Goal: Find specific page/section: Find specific page/section

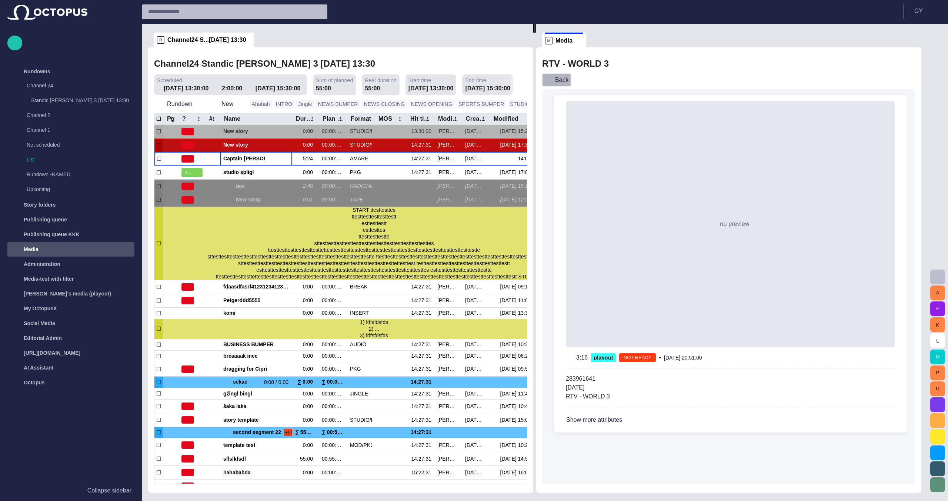
click at [567, 81] on button "Back" at bounding box center [556, 79] width 29 height 13
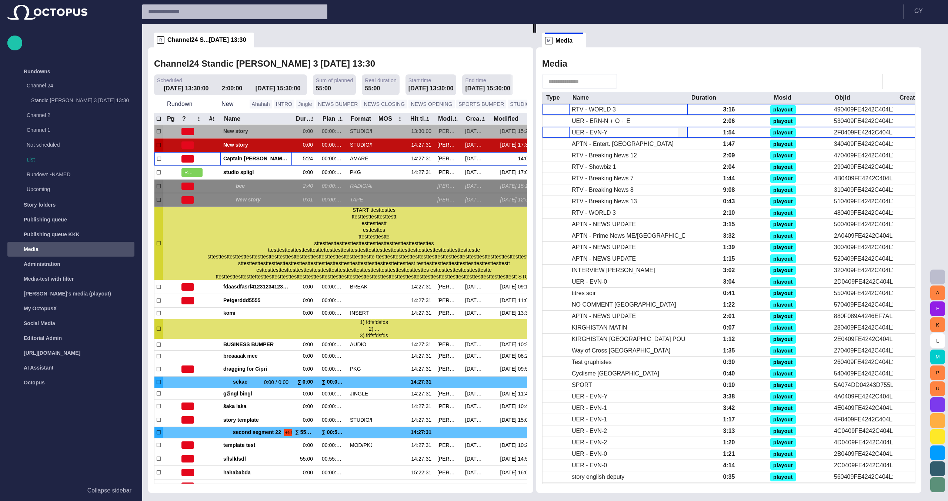
click at [604, 134] on div "UER - EVN-Y" at bounding box center [590, 133] width 36 height 8
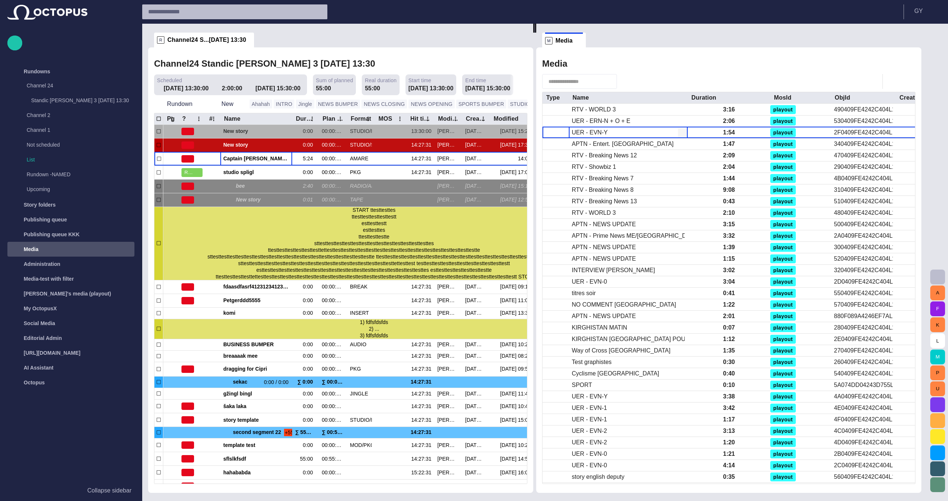
click at [604, 134] on div "UER - EVN-Y" at bounding box center [590, 133] width 36 height 8
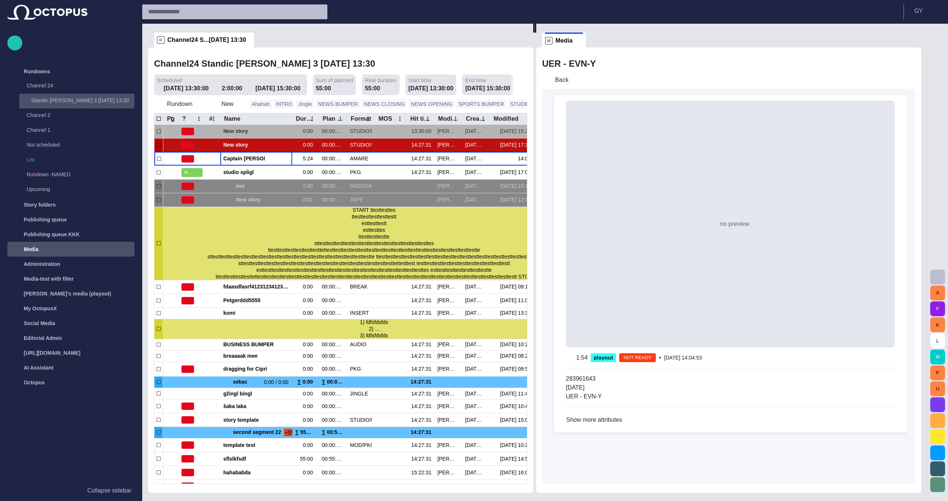
click at [83, 97] on p "Standic [PERSON_NAME] 3 [DATE] 13:30" at bounding box center [82, 100] width 103 height 7
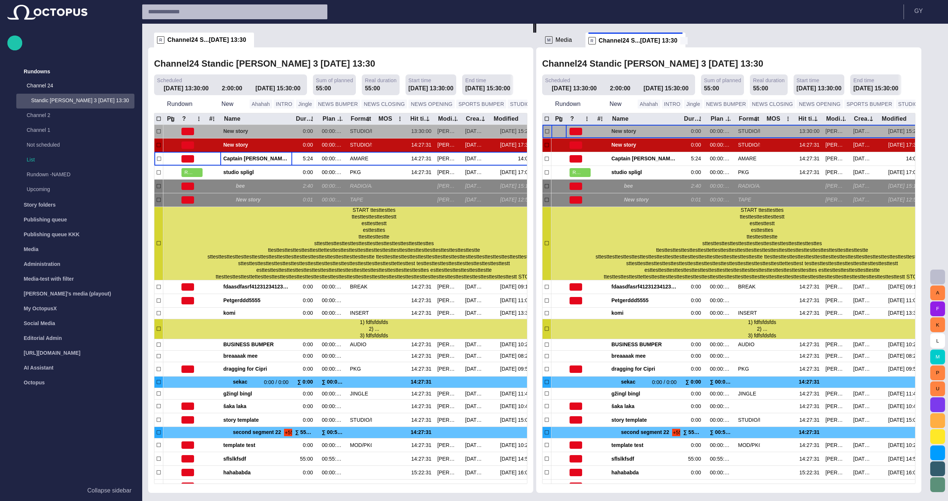
click at [680, 41] on span at bounding box center [683, 40] width 7 height 7
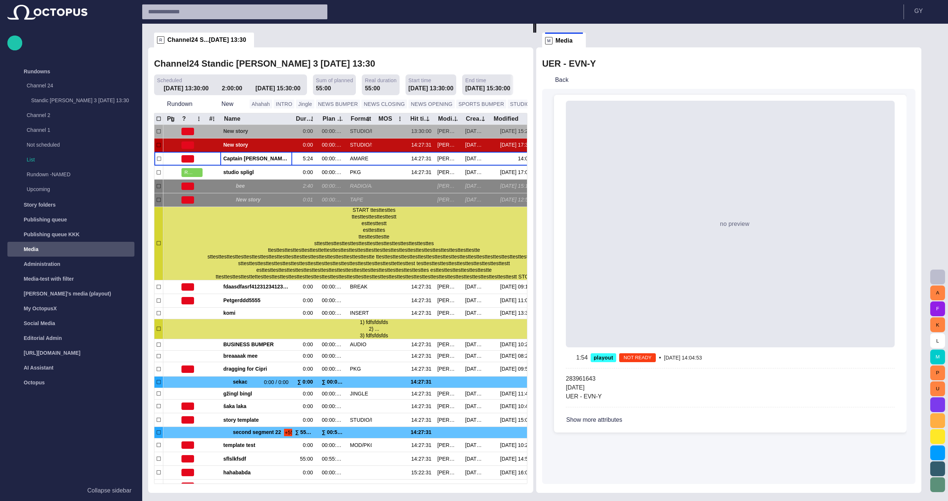
click at [197, 41] on span "Channel24 S...[DATE] 13:30" at bounding box center [206, 39] width 79 height 7
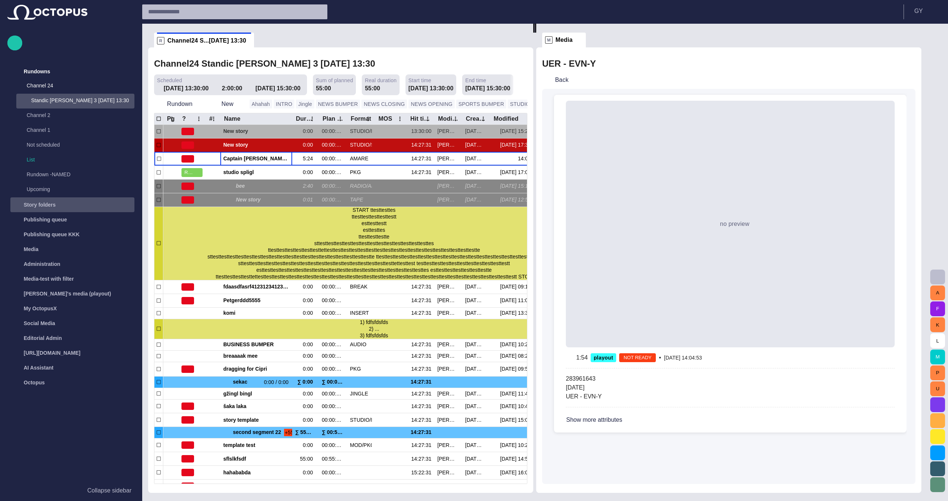
click at [28, 209] on div "Story folders" at bounding box center [66, 205] width 108 height 12
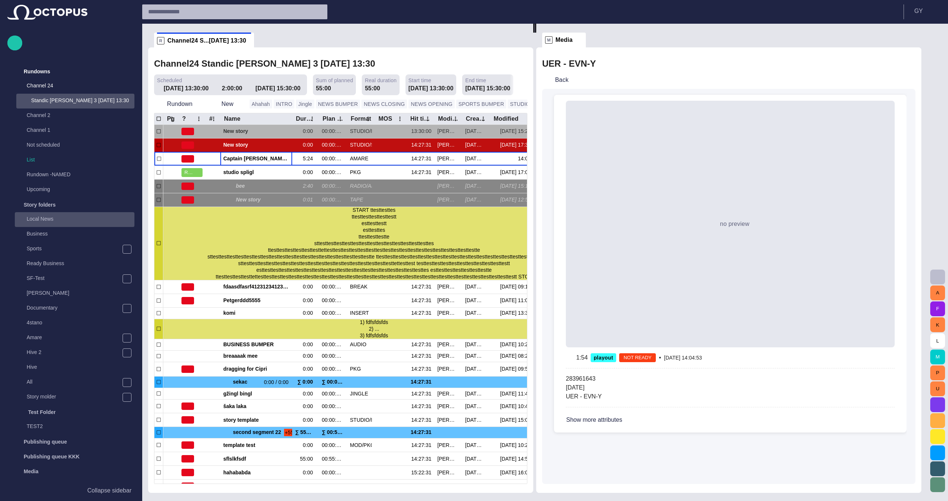
click at [58, 224] on div "Local News" at bounding box center [75, 219] width 118 height 10
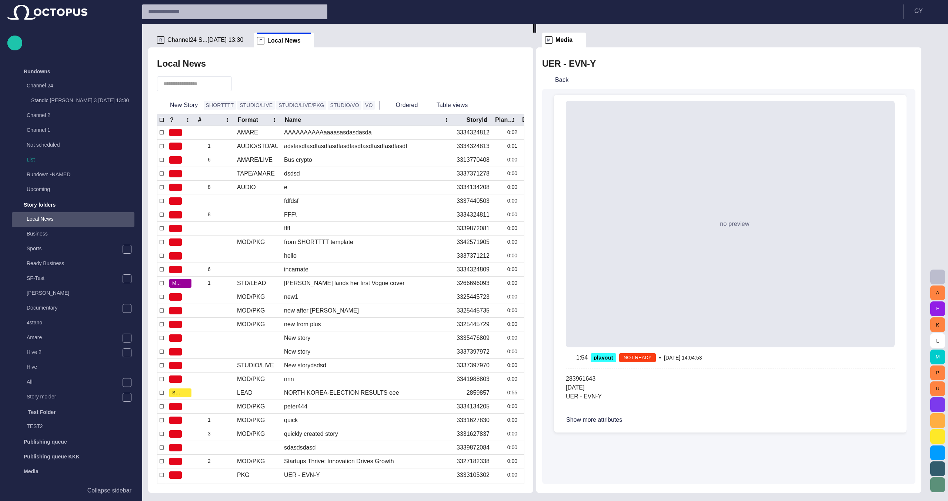
scroll to position [129, 0]
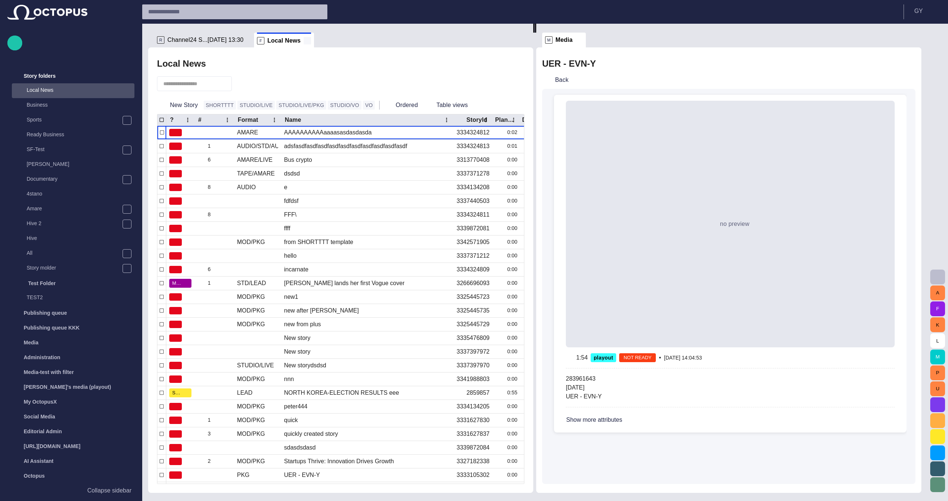
click at [304, 38] on span at bounding box center [307, 40] width 7 height 7
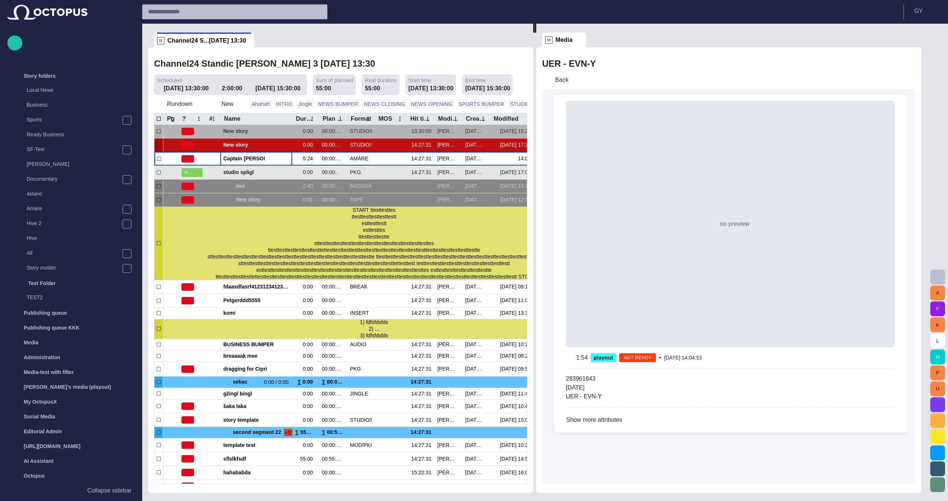
scroll to position [0, 0]
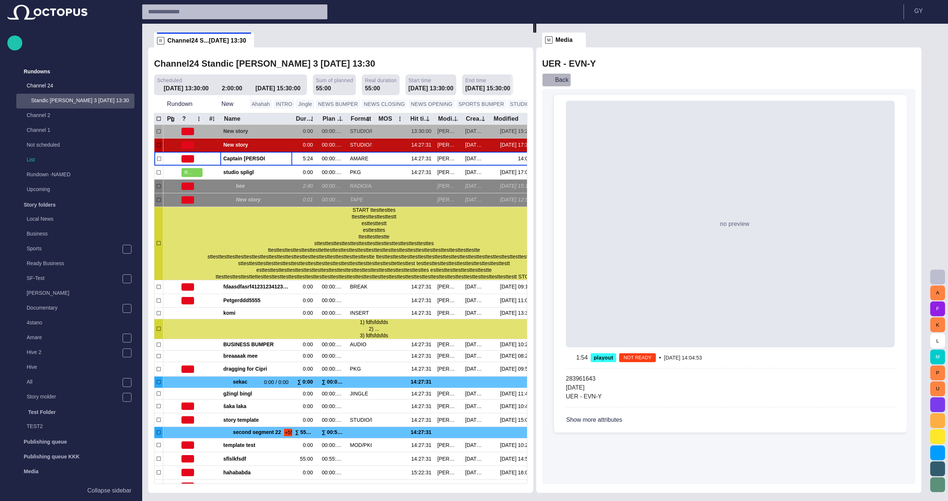
click at [552, 80] on span "button" at bounding box center [548, 79] width 7 height 7
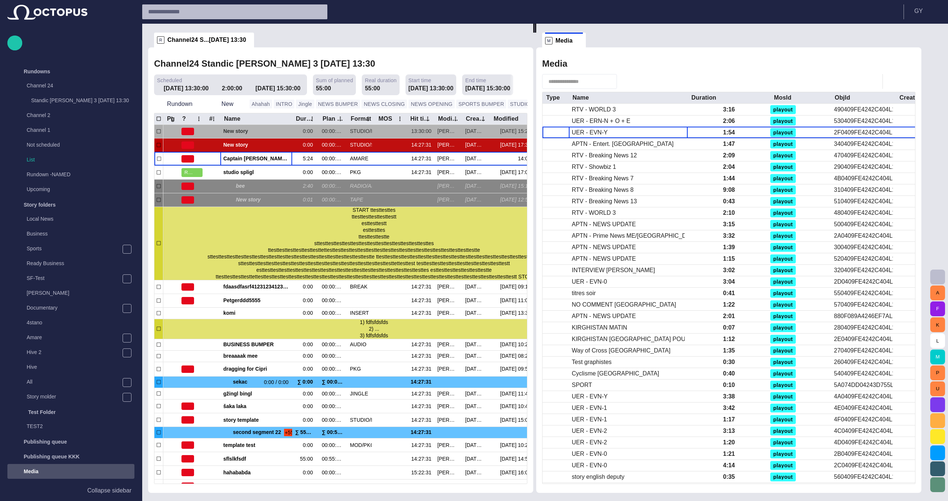
scroll to position [129, 0]
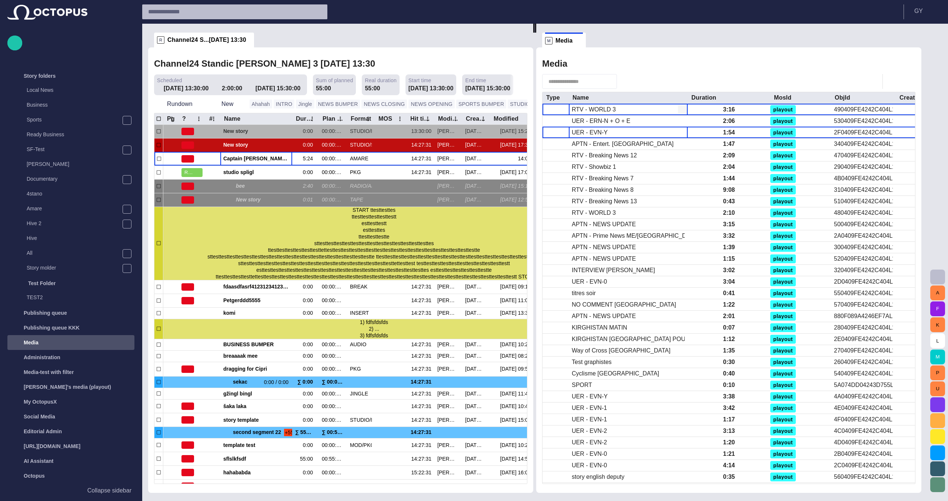
click at [603, 111] on div "RTV - WORLD 3" at bounding box center [594, 110] width 44 height 8
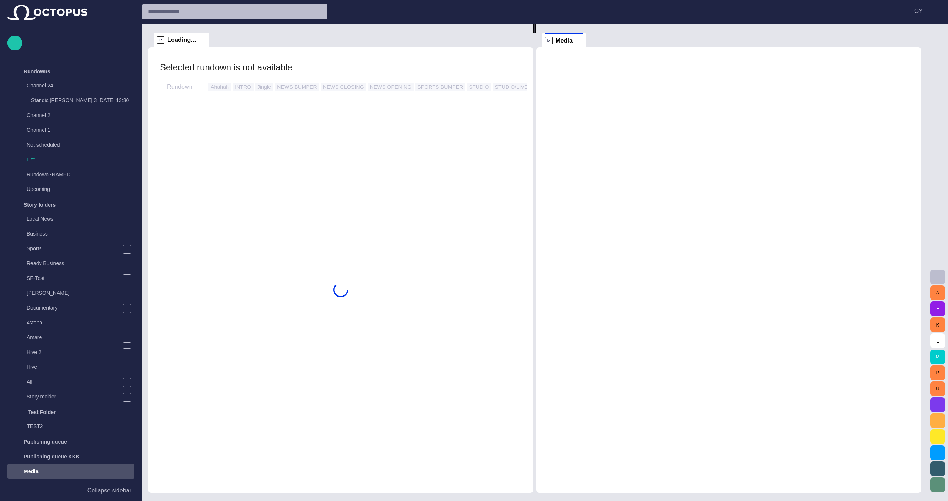
scroll to position [129, 0]
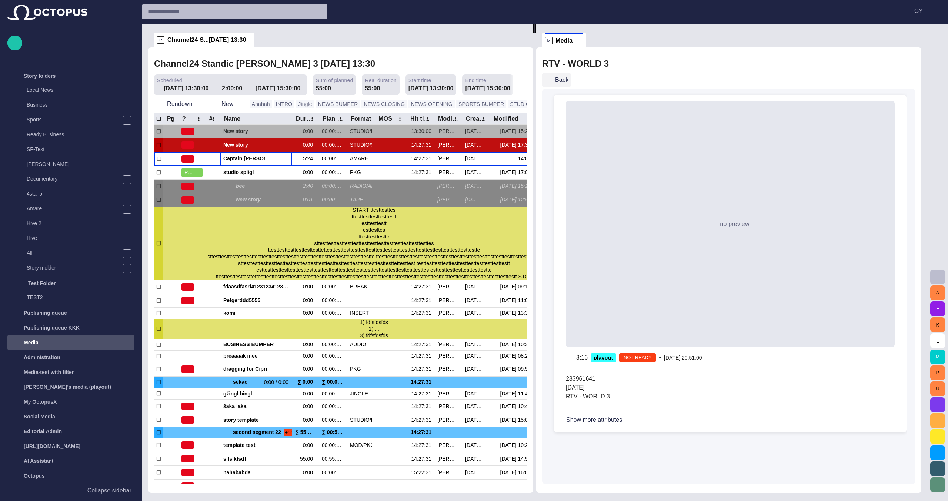
click at [566, 79] on button "Back" at bounding box center [556, 79] width 29 height 13
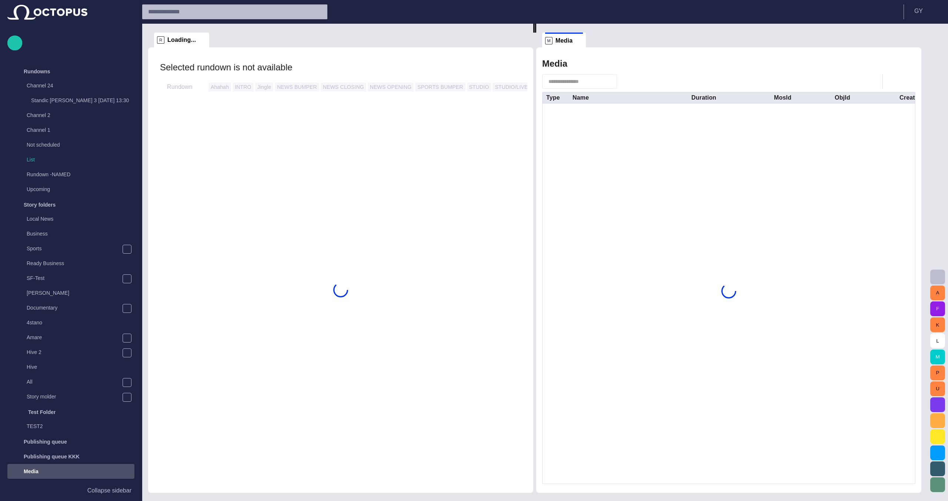
scroll to position [129, 0]
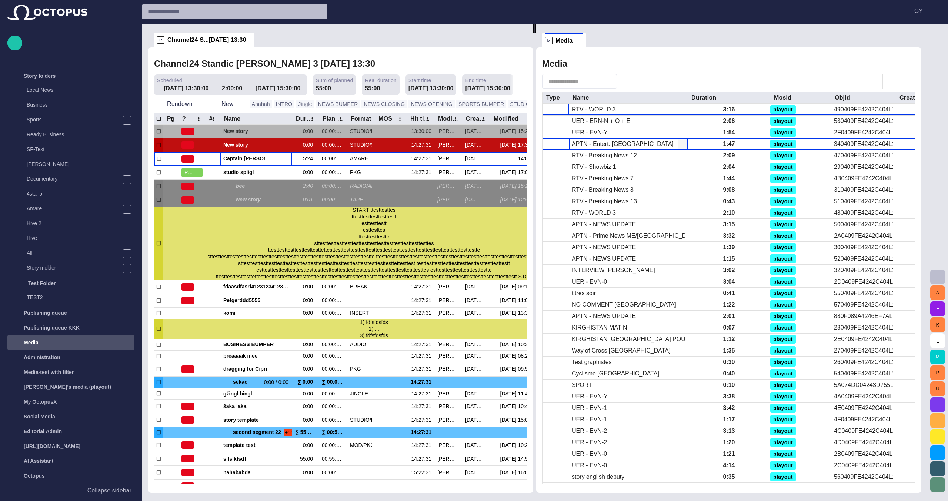
click at [609, 142] on div "APTN - Entert. [GEOGRAPHIC_DATA]" at bounding box center [623, 144] width 102 height 8
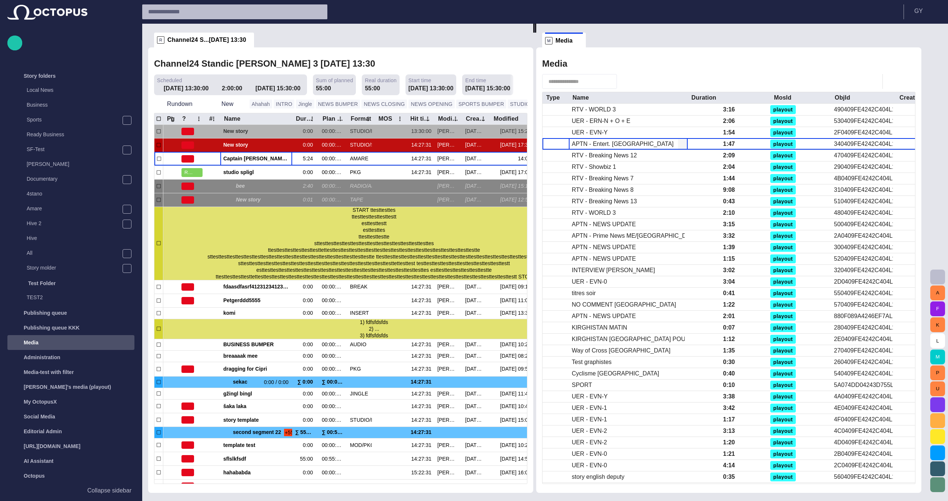
click at [609, 142] on div "APTN - Entert. [GEOGRAPHIC_DATA]" at bounding box center [623, 144] width 102 height 8
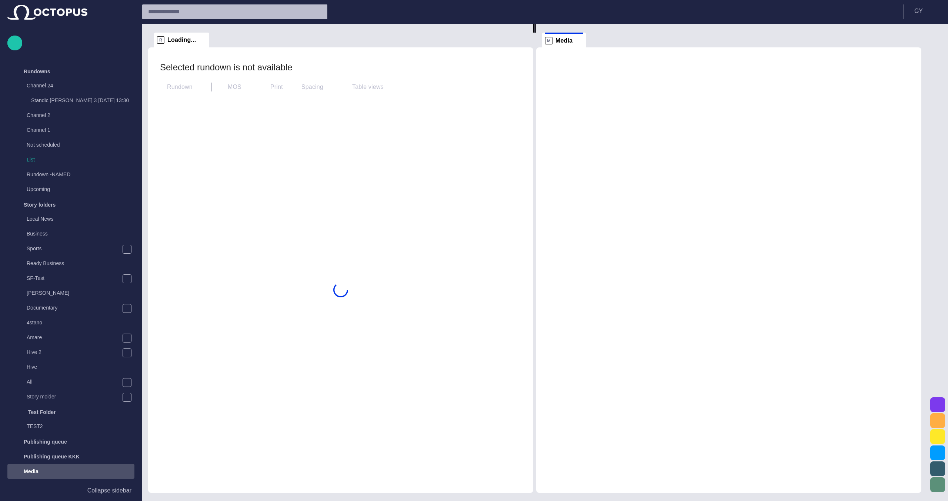
scroll to position [129, 0]
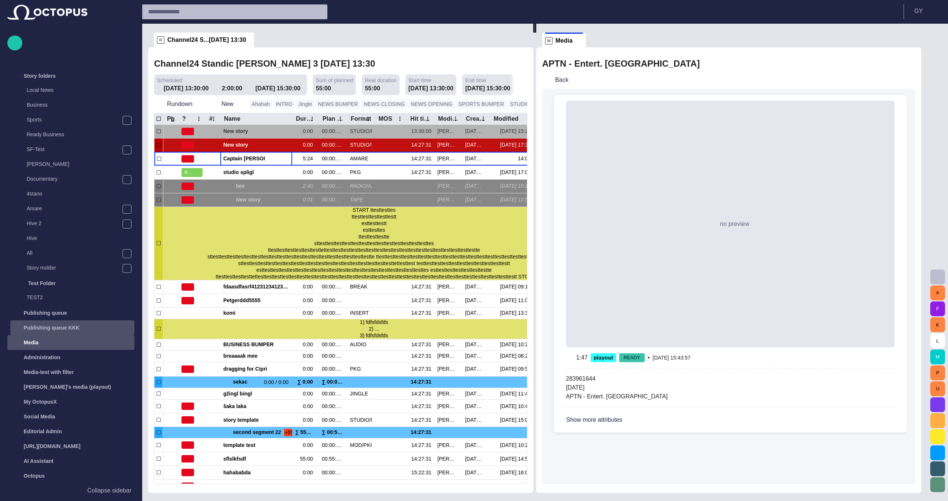
click at [121, 327] on div "main menu" at bounding box center [127, 327] width 15 height 15
click at [120, 328] on div "main menu" at bounding box center [127, 327] width 15 height 15
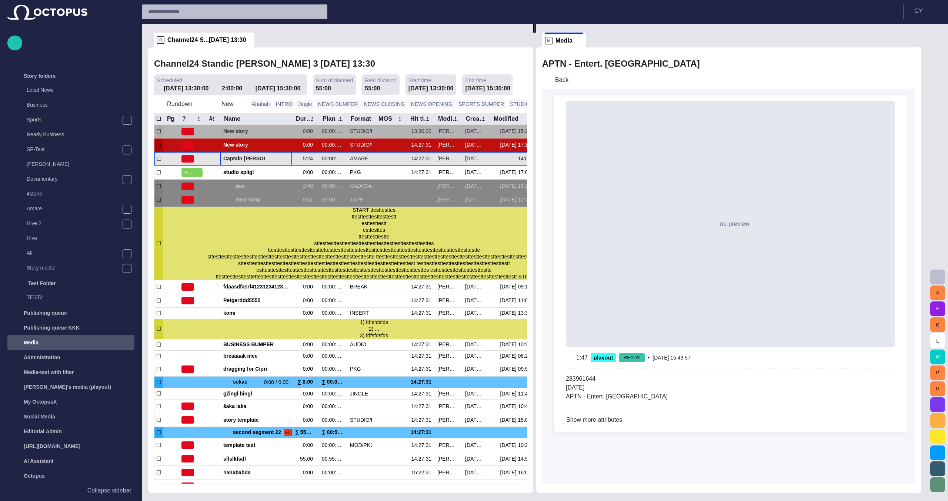
click at [241, 159] on span "Captain Scott’s famous polar shipwreck as never seen before" at bounding box center [256, 158] width 66 height 7
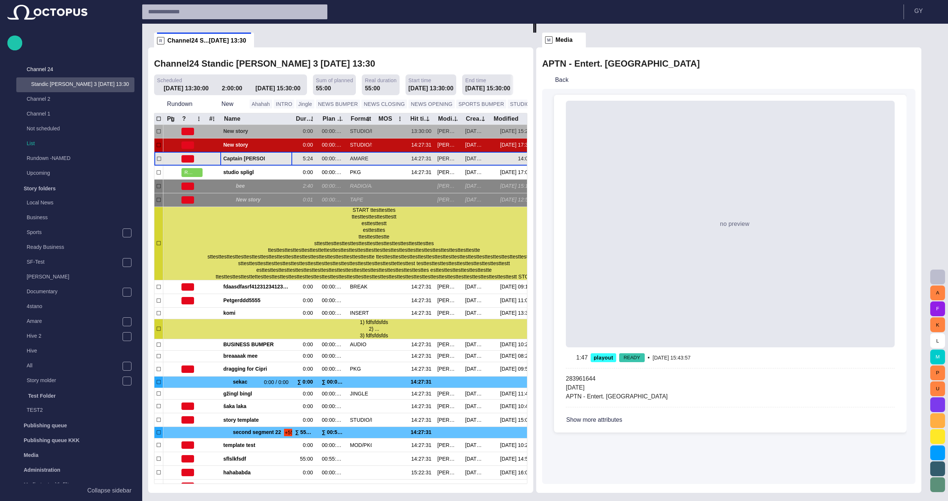
scroll to position [0, 0]
click at [241, 159] on span "Captain Scott’s famous polar shipwreck as never seen before" at bounding box center [256, 158] width 66 height 7
